Goal: Use online tool/utility: Utilize a website feature to perform a specific function

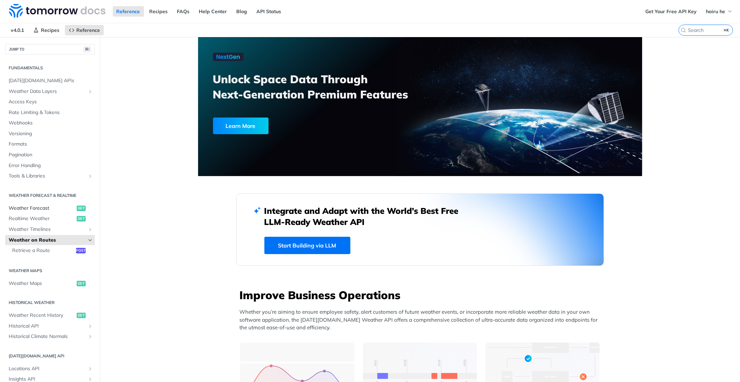
click at [47, 205] on span "Weather Forecast" at bounding box center [42, 208] width 66 height 7
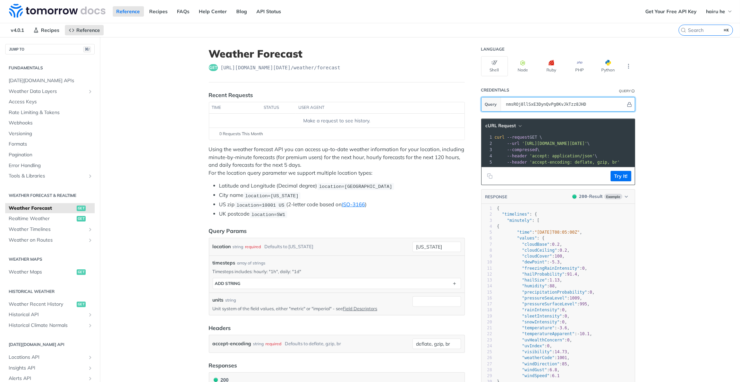
click at [565, 109] on input "nmsROj8llSxE3DynQvPg0KvJkTzz8JHD" at bounding box center [564, 105] width 123 height 14
paste input "688097a0639ec91dce410adb"
paste input "text"
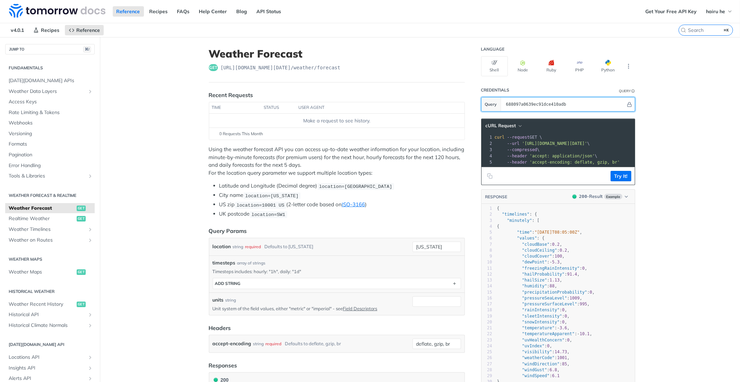
scroll to position [0, 0]
type input "688097a0639ec91dce410adb"
click at [447, 245] on input "[US_STATE]" at bounding box center [437, 247] width 49 height 10
type input "[GEOGRAPHIC_DATA]"
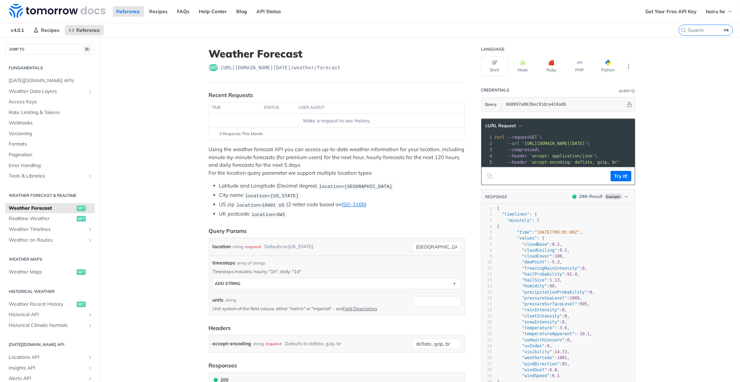
click at [441, 188] on li "Latitude and Longitude (Decimal degree) location=[GEOGRAPHIC_DATA]" at bounding box center [342, 186] width 246 height 8
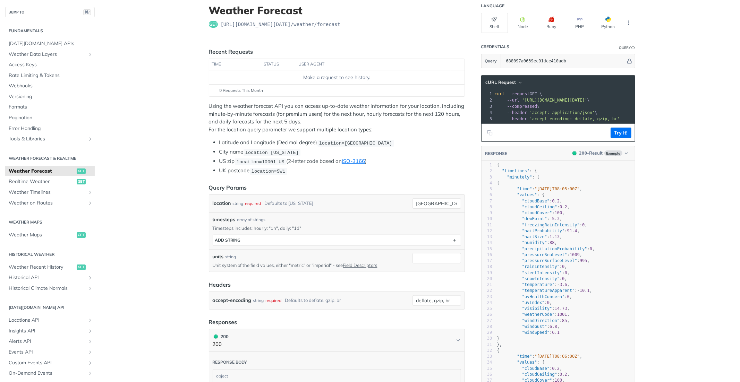
scroll to position [77, 0]
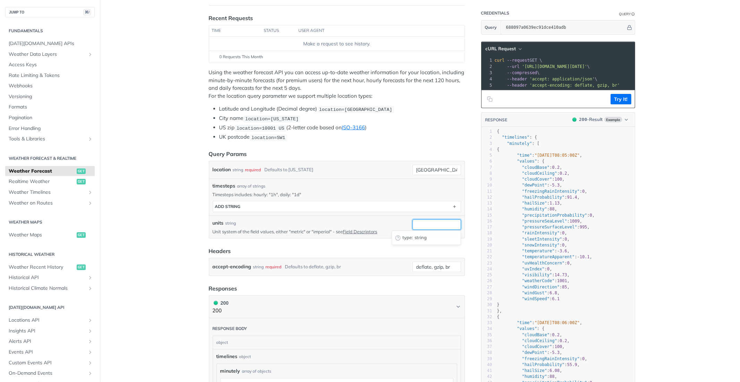
click at [429, 220] on input "units" at bounding box center [437, 225] width 49 height 10
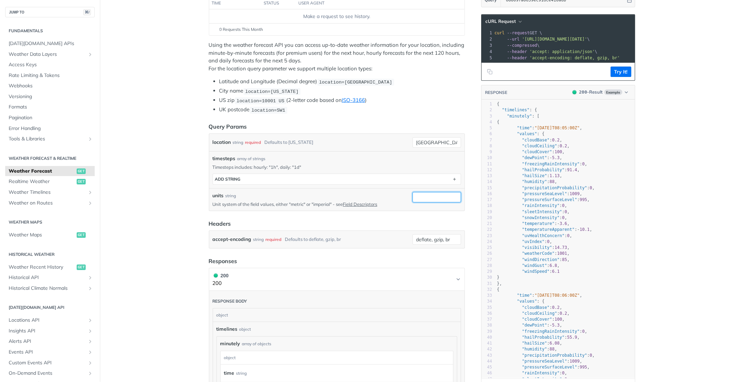
scroll to position [85, 0]
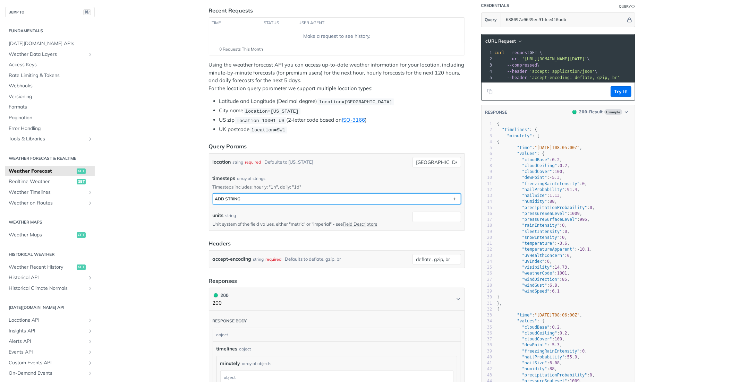
click at [353, 200] on button "ADD string" at bounding box center [337, 199] width 248 height 10
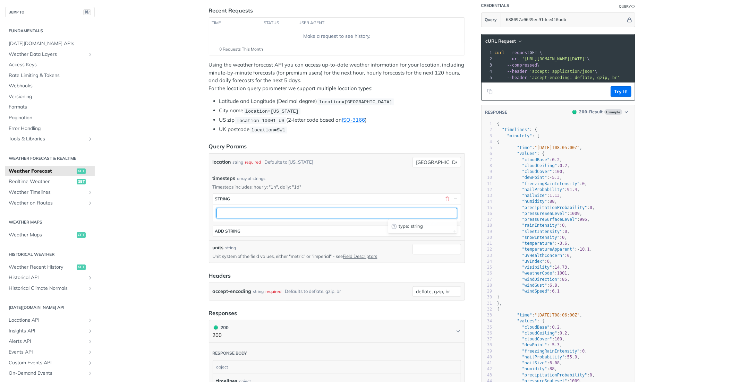
click at [314, 213] on input "text" at bounding box center [337, 213] width 241 height 10
type input "1h"
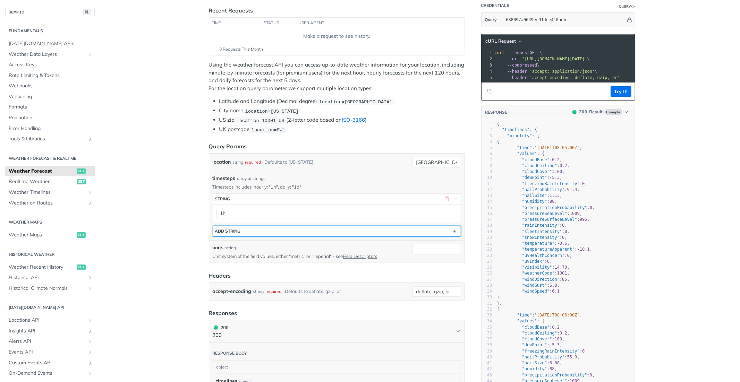
click at [301, 232] on button "ADD string" at bounding box center [337, 231] width 248 height 10
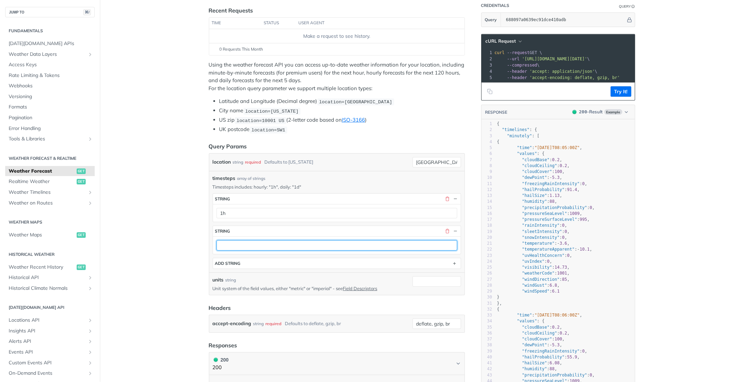
click at [246, 243] on input "text" at bounding box center [337, 246] width 241 height 10
type input "1d"
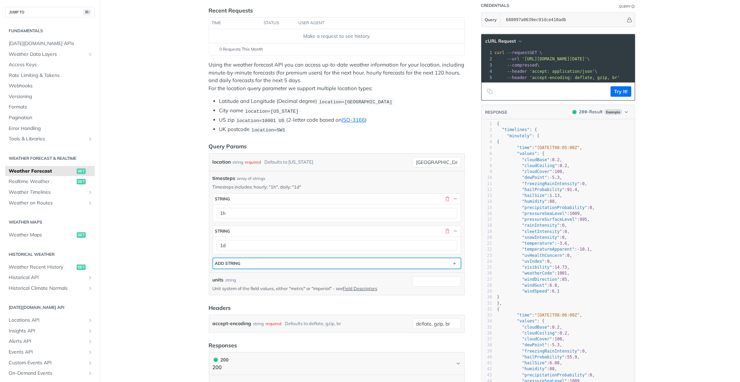
click at [258, 259] on button "ADD string" at bounding box center [337, 264] width 248 height 10
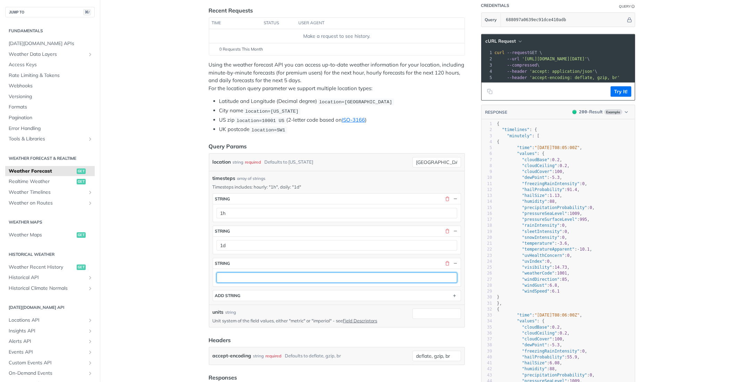
click at [234, 276] on input "text" at bounding box center [337, 278] width 241 height 10
type input "1m"
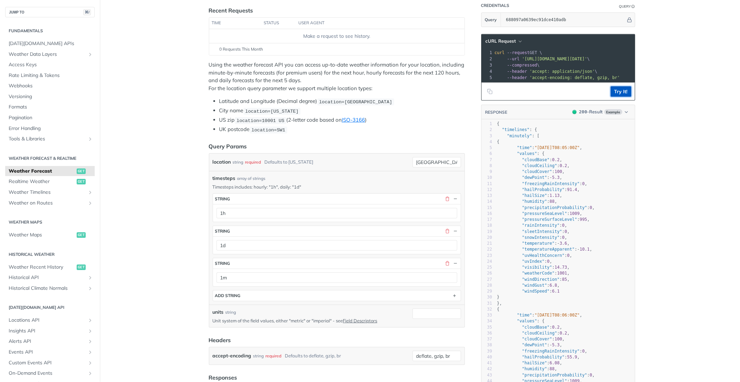
click at [620, 94] on button "Try It!" at bounding box center [621, 91] width 21 height 10
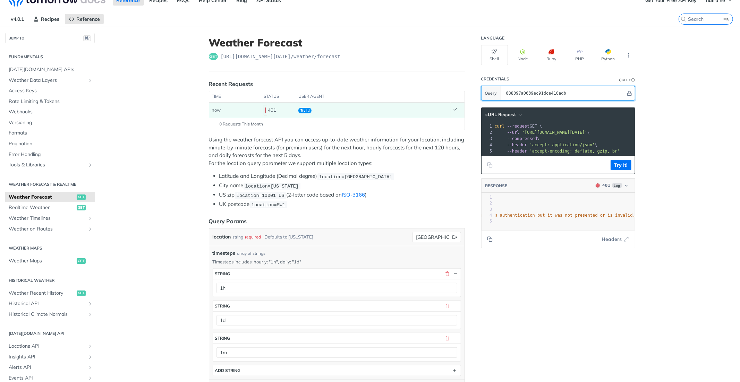
scroll to position [0, 0]
